Goal: Transaction & Acquisition: Purchase product/service

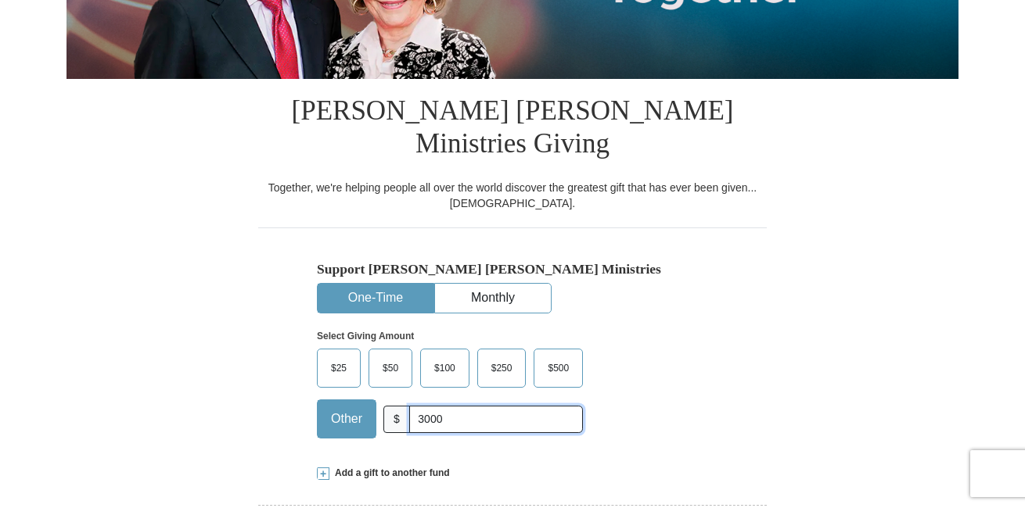
click at [449, 406] on input "3000" at bounding box center [496, 419] width 174 height 27
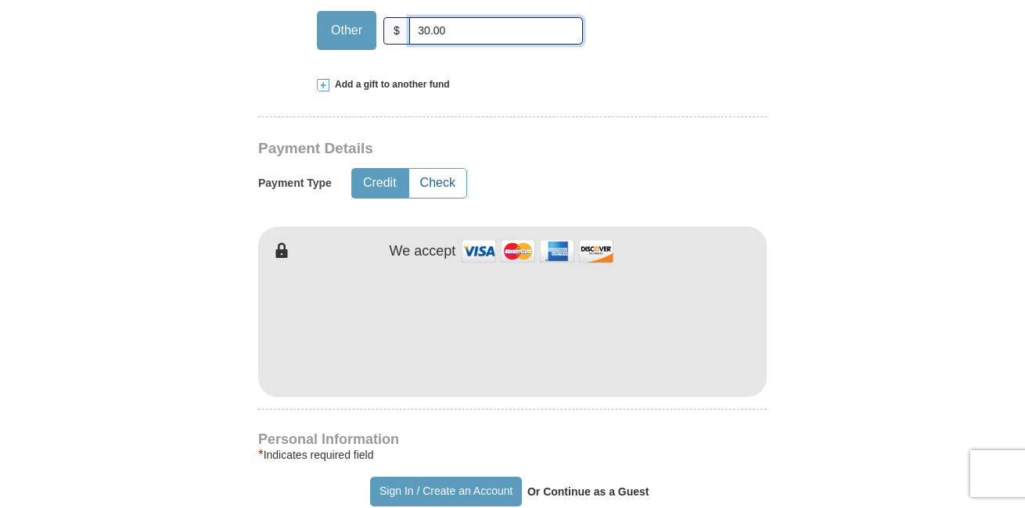
scroll to position [782, 0]
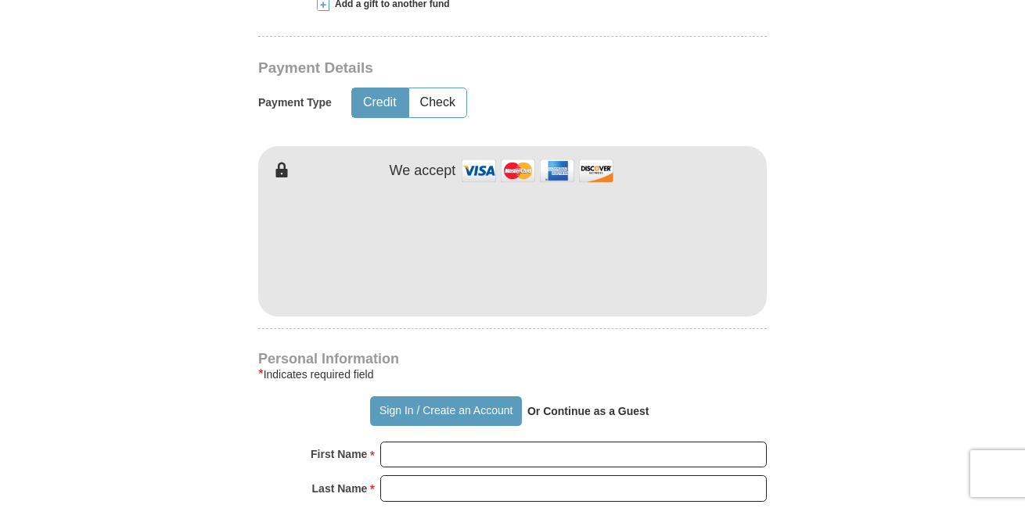
type input "30.00"
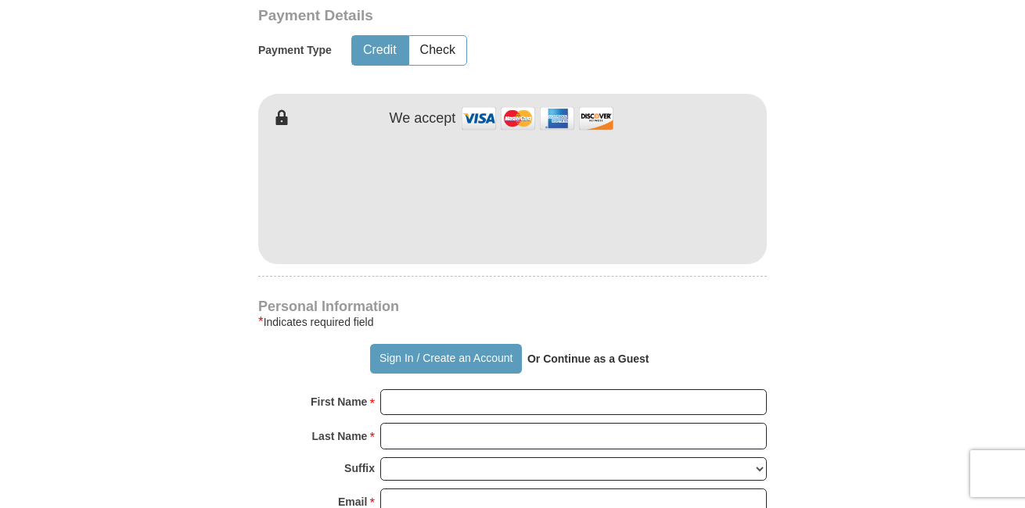
scroll to position [939, 0]
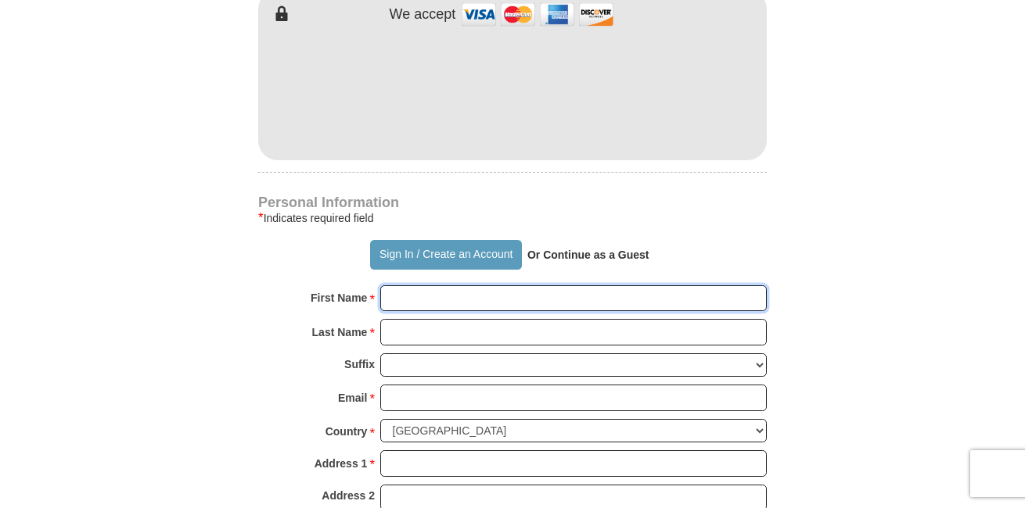
click at [487, 285] on input "First Name *" at bounding box center [573, 298] width 386 height 27
type input "[PERSON_NAME]"
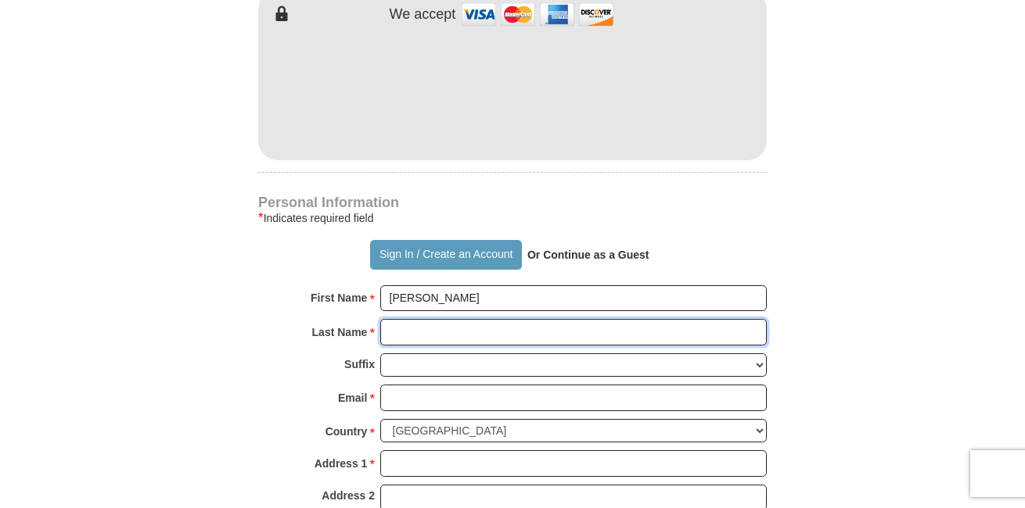
type input "[PERSON_NAME]"
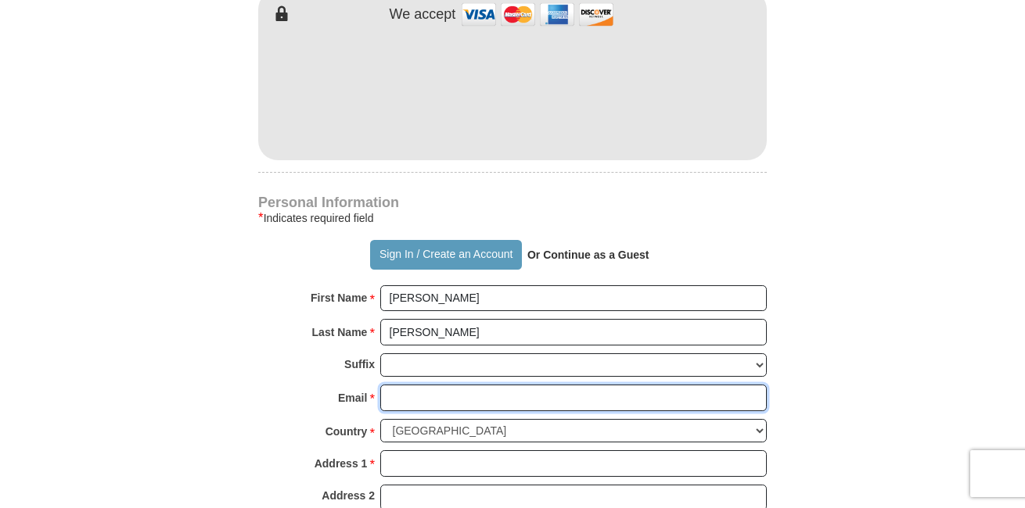
type input "[EMAIL_ADDRESS][DOMAIN_NAME]"
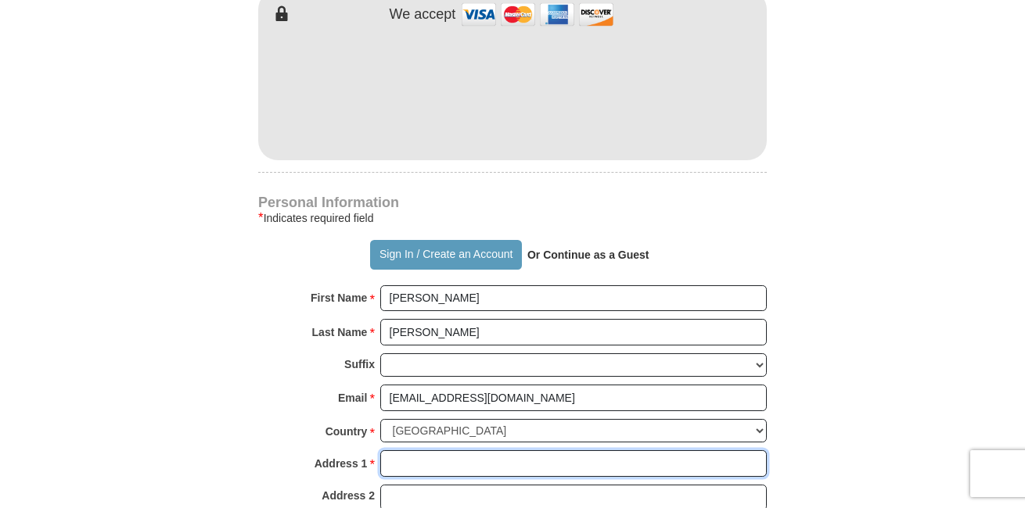
type input "[STREET_ADDRESS]"
type input "[GEOGRAPHIC_DATA][STREET_ADDRESS]"
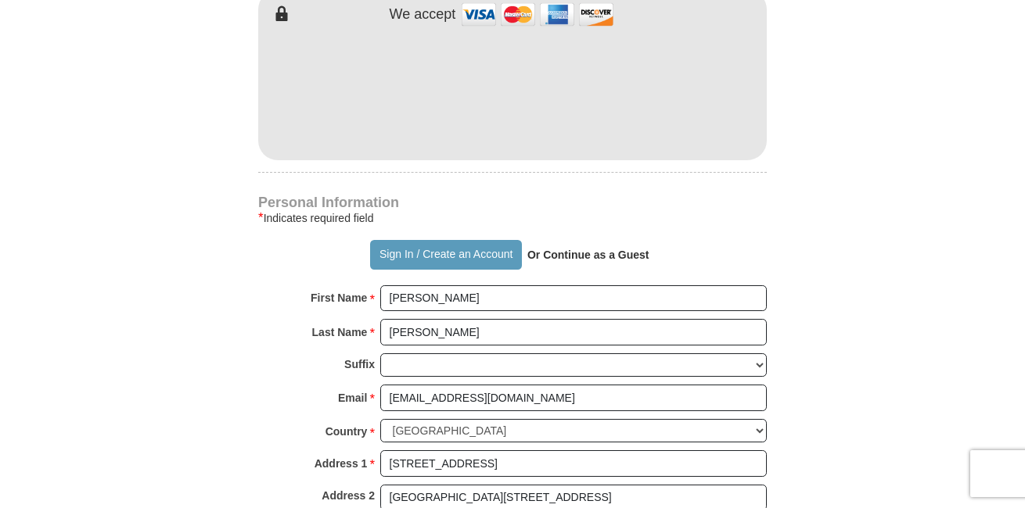
type input "[GEOGRAPHIC_DATA]"
type input "33312"
type input "[PHONE_NUMBER]"
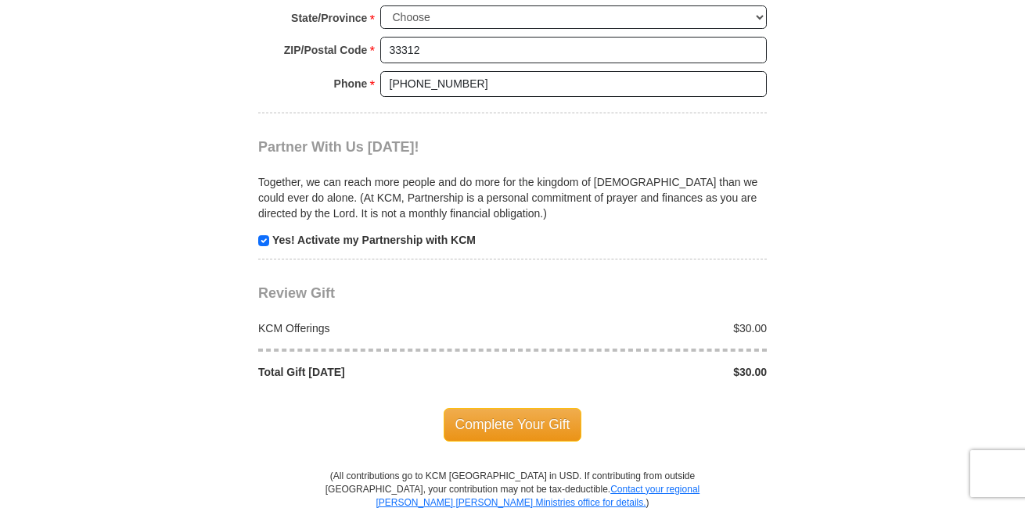
scroll to position [1408, 0]
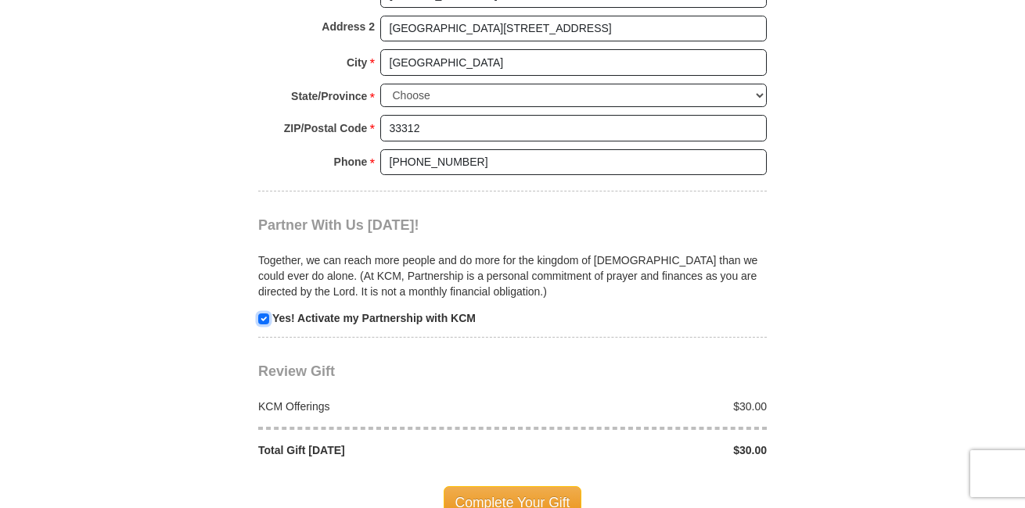
click at [264, 314] on input "checkbox" at bounding box center [263, 319] width 11 height 11
checkbox input "false"
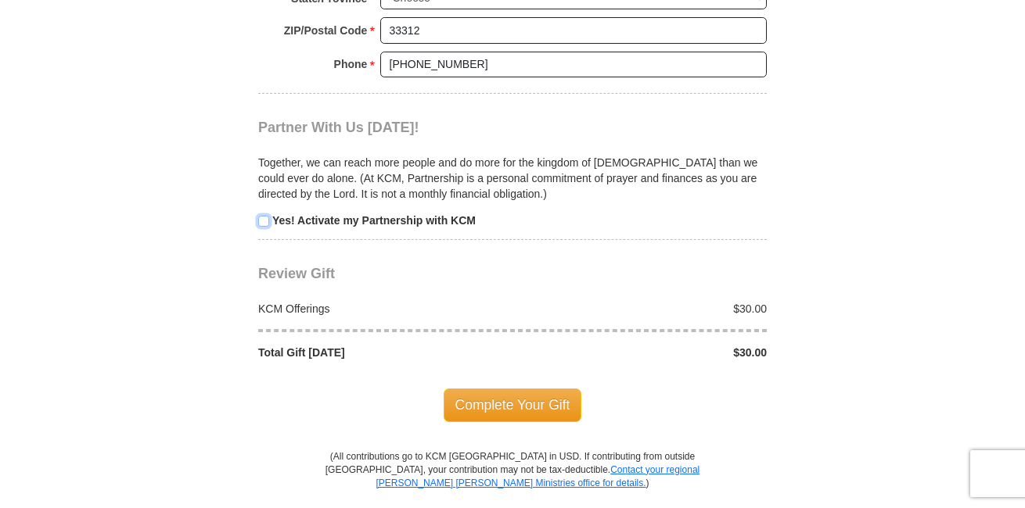
scroll to position [1564, 0]
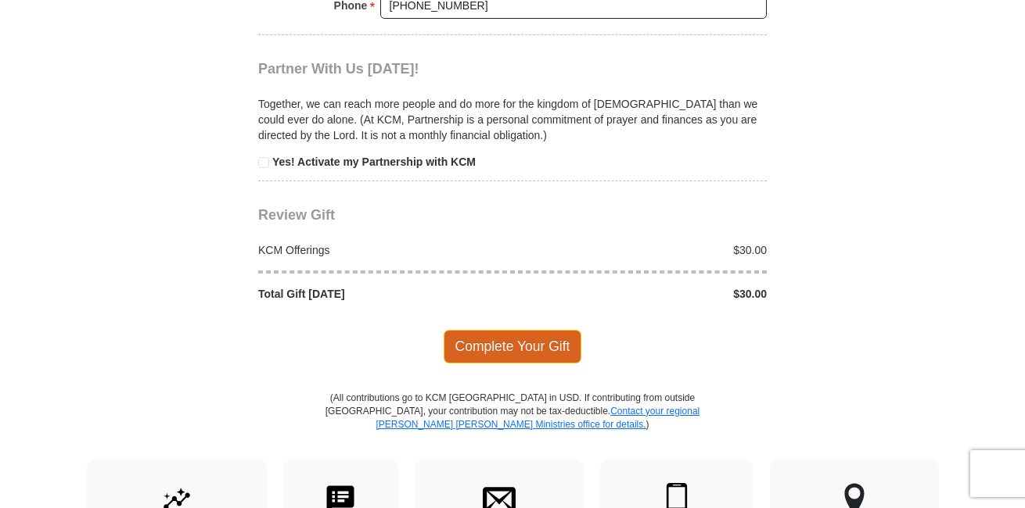
click at [526, 330] on span "Complete Your Gift" at bounding box center [512, 346] width 138 height 33
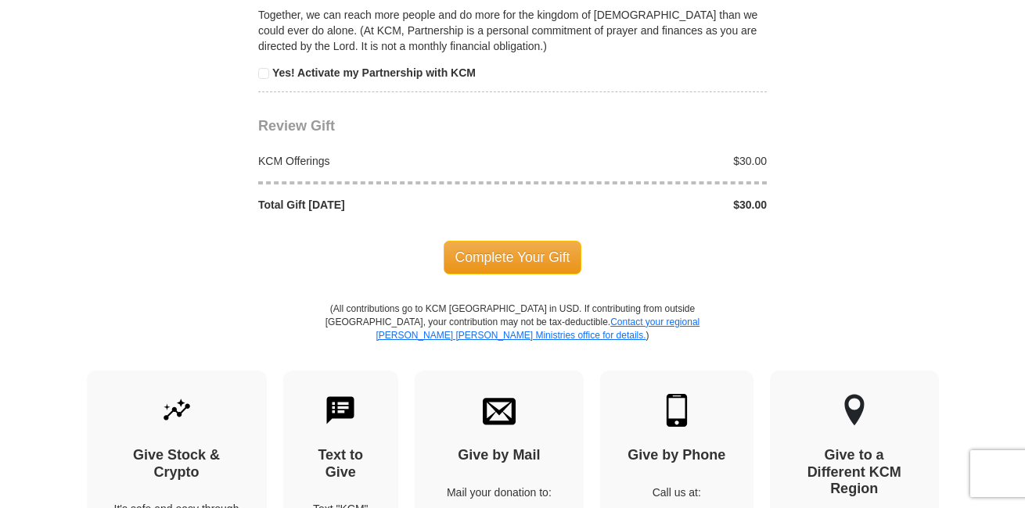
scroll to position [1678, 0]
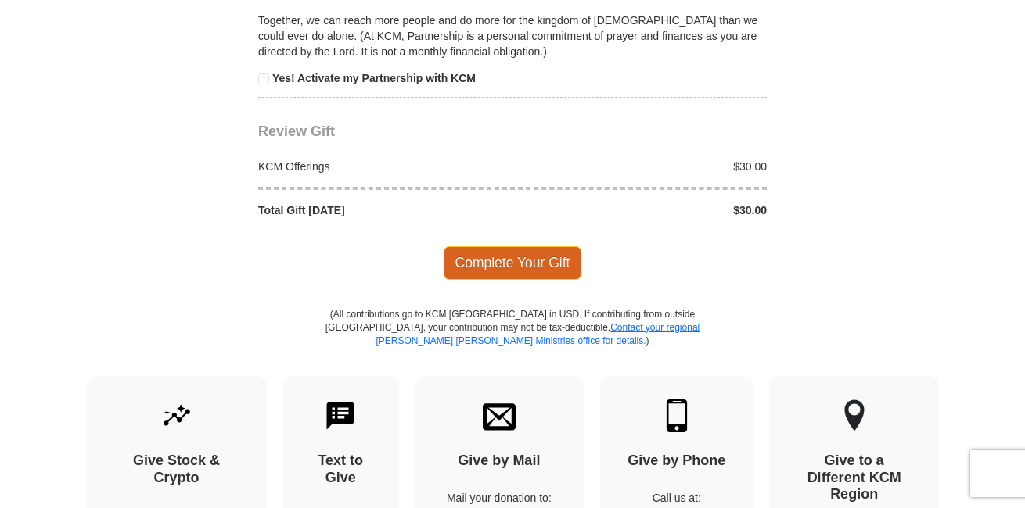
click at [462, 246] on span "Complete Your Gift" at bounding box center [512, 262] width 138 height 33
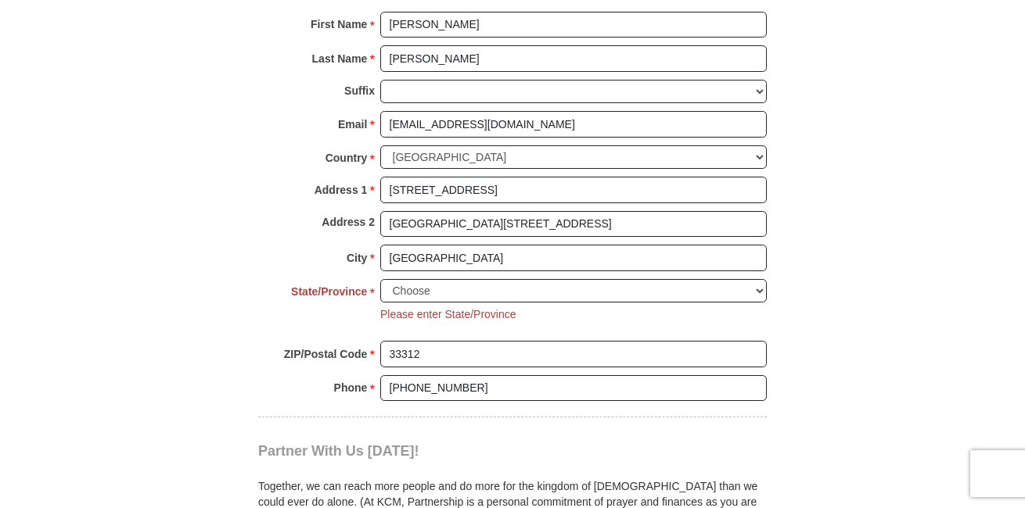
scroll to position [1209, 0]
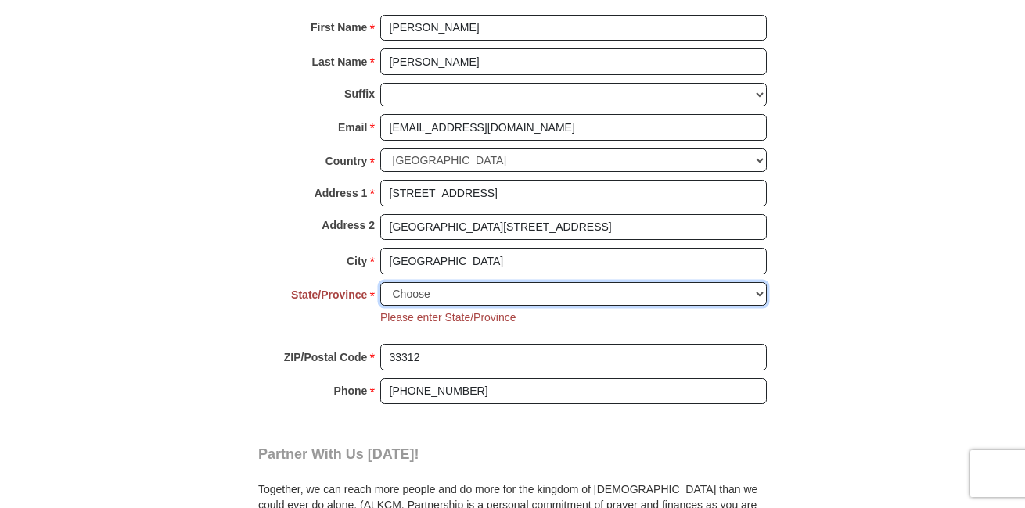
click at [455, 282] on select "Choose [US_STATE] [US_STATE] [US_STATE] [US_STATE] [US_STATE] Armed Forces Amer…" at bounding box center [573, 294] width 386 height 24
select select "FL"
click at [380, 282] on select "Choose [US_STATE] [US_STATE] [US_STATE] [US_STATE] [US_STATE] Armed Forces Amer…" at bounding box center [573, 294] width 386 height 24
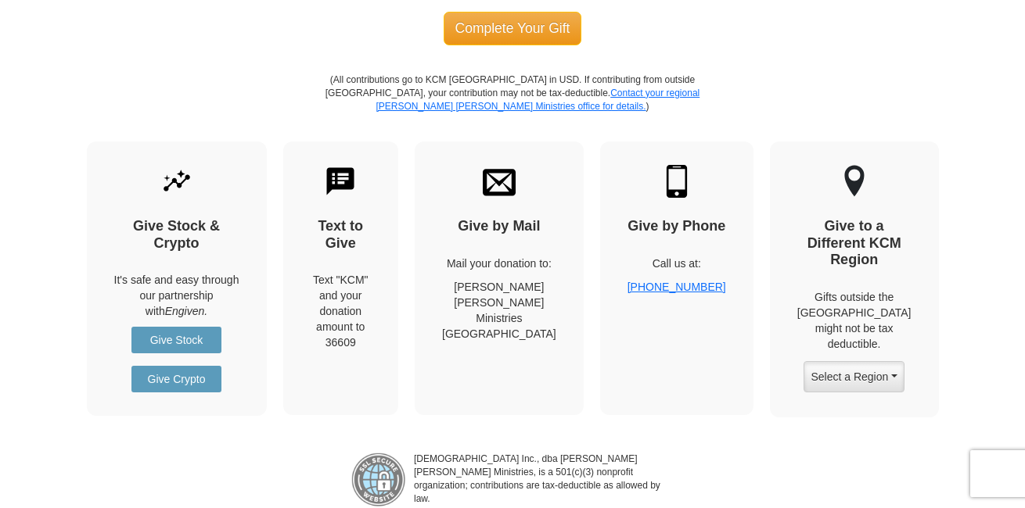
scroll to position [1835, 0]
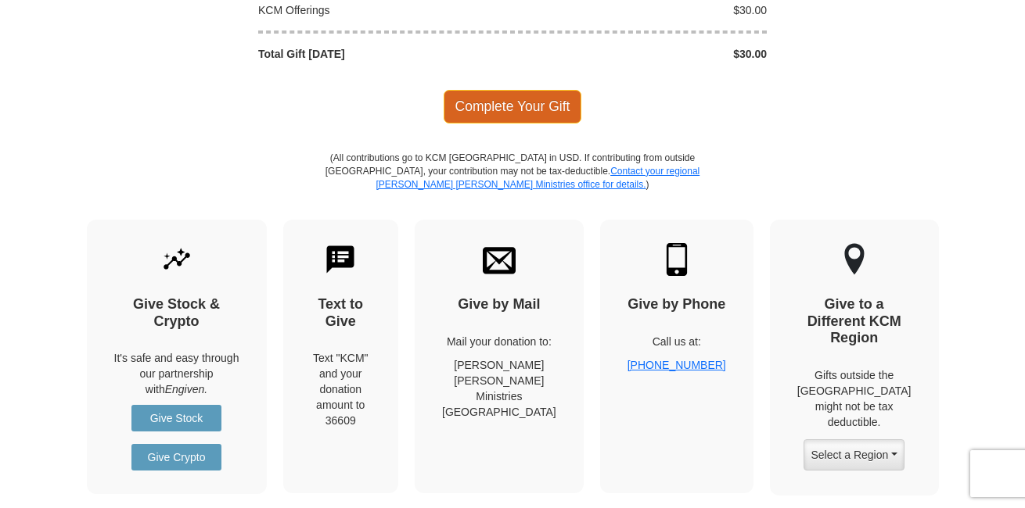
click at [546, 90] on span "Complete Your Gift" at bounding box center [512, 106] width 138 height 33
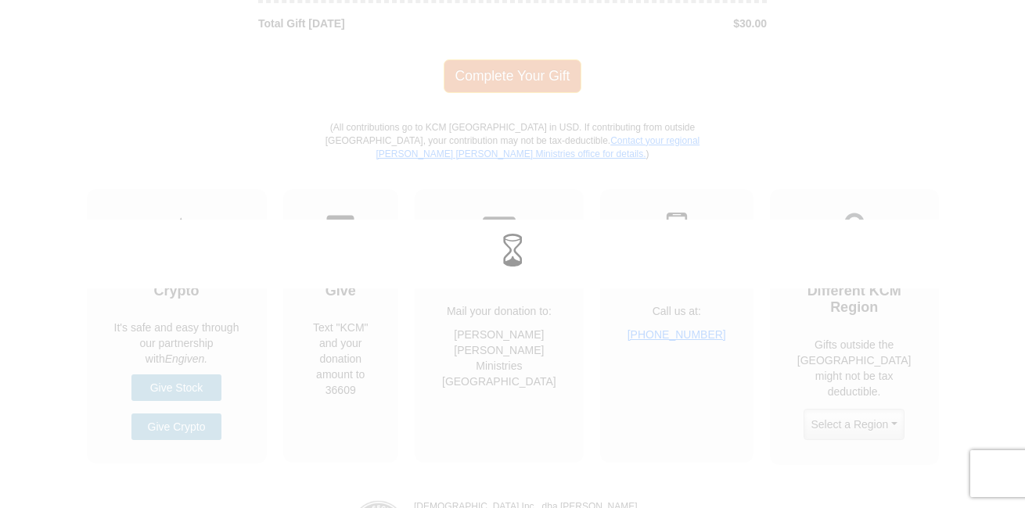
scroll to position [1804, 0]
